Goal: Task Accomplishment & Management: Complete application form

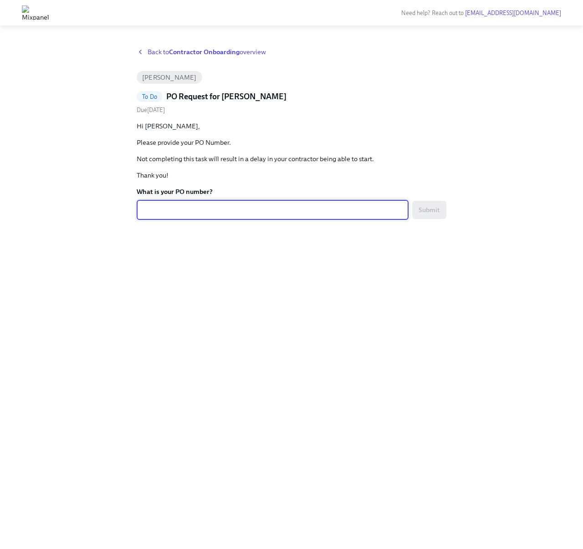
paste textarea "744171"
type textarea "744171"
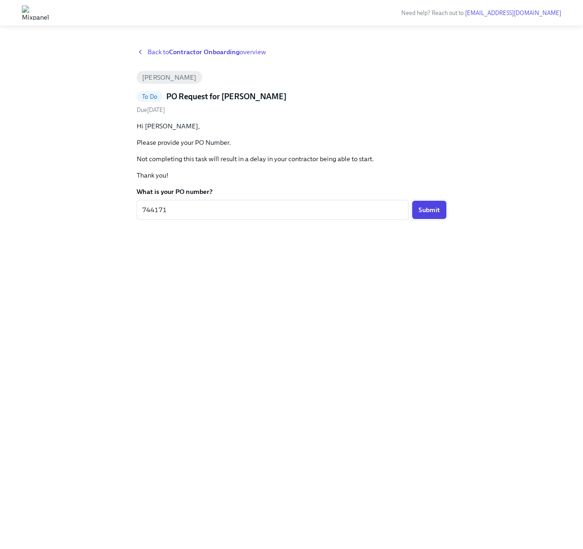
click at [424, 212] on span "Submit" at bounding box center [429, 209] width 21 height 9
